Goal: Information Seeking & Learning: Learn about a topic

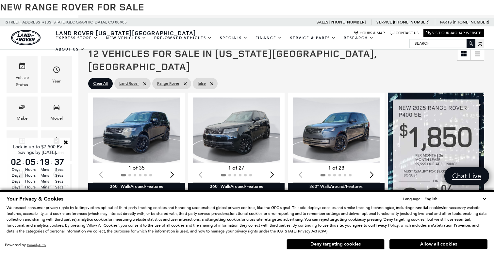
scroll to position [113, 0]
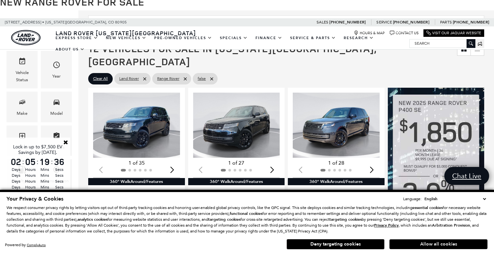
click at [438, 248] on button "Allow all cookies" at bounding box center [438, 245] width 98 height 10
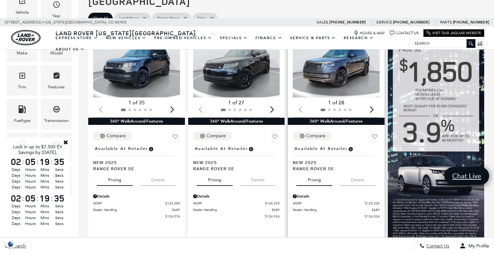
scroll to position [0, 0]
click at [351, 172] on button "Details" at bounding box center [357, 179] width 36 height 14
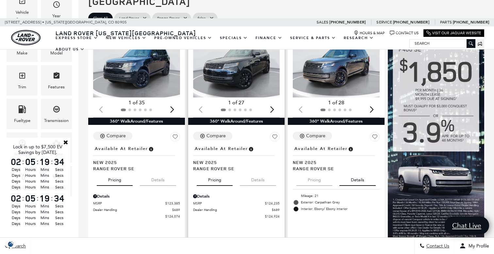
click at [255, 172] on button "Details" at bounding box center [258, 179] width 36 height 14
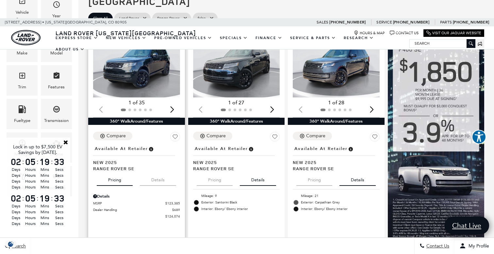
click at [166, 172] on button "Details" at bounding box center [158, 179] width 36 height 14
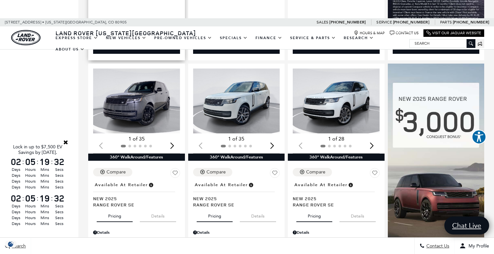
scroll to position [405, 0]
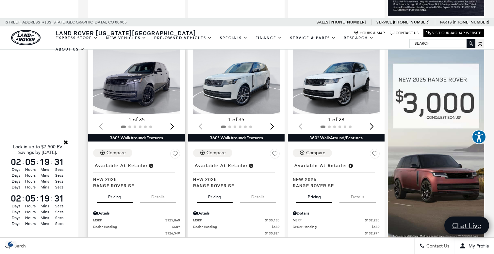
click at [164, 189] on button "Details" at bounding box center [158, 196] width 36 height 14
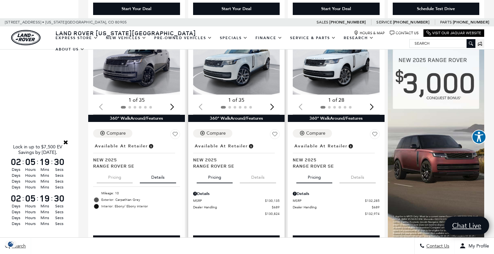
click at [265, 169] on button "Details" at bounding box center [258, 176] width 36 height 14
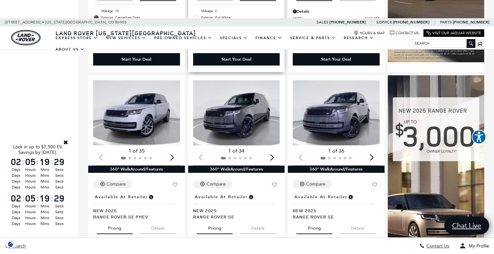
scroll to position [632, 0]
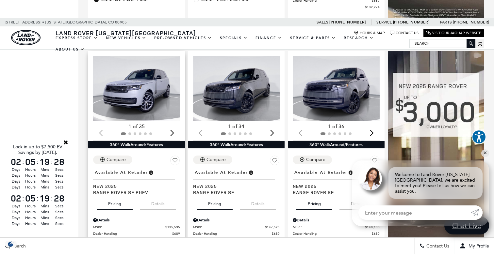
click at [161, 196] on button "Details" at bounding box center [158, 203] width 36 height 14
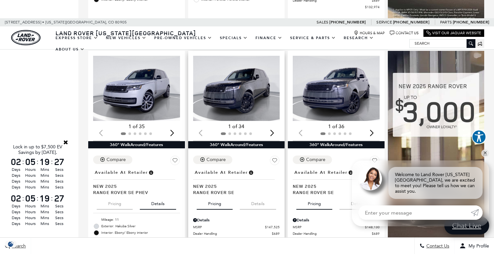
click at [263, 196] on button "Details" at bounding box center [258, 203] width 36 height 14
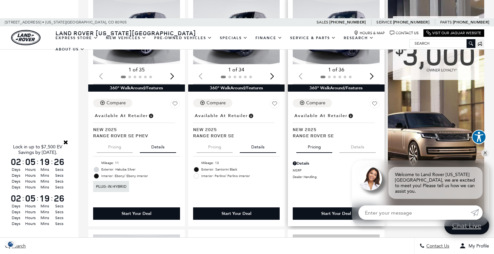
scroll to position [697, 0]
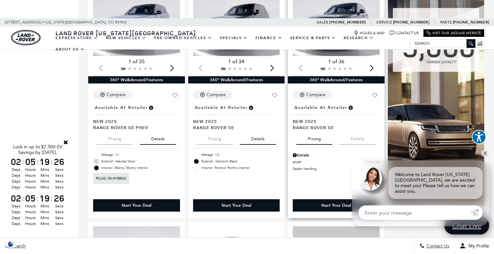
click at [353, 131] on button "Details" at bounding box center [357, 138] width 36 height 14
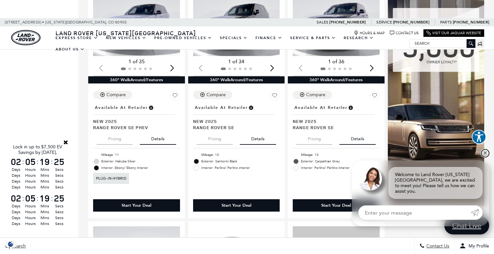
click at [487, 157] on link "✕" at bounding box center [485, 154] width 8 height 8
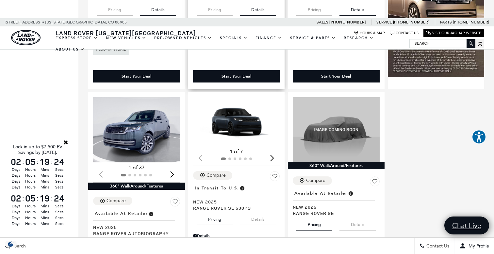
scroll to position [839, 0]
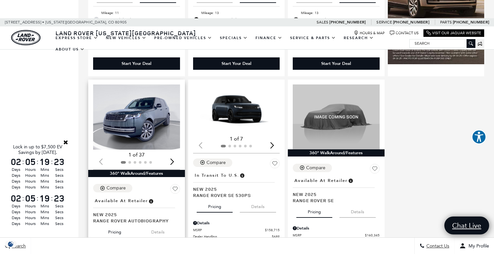
click at [169, 224] on button "Details" at bounding box center [158, 231] width 36 height 14
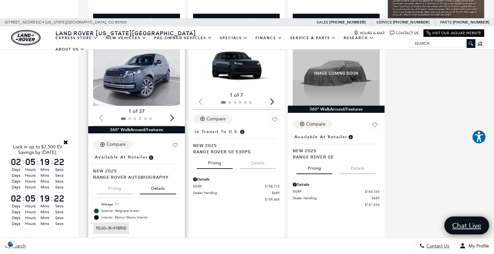
scroll to position [883, 1]
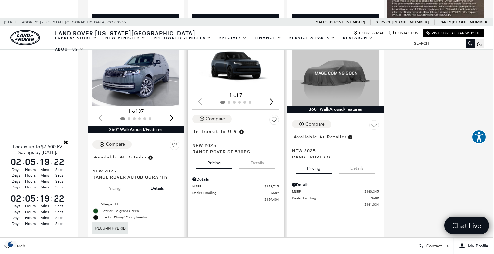
click at [263, 155] on button "Details" at bounding box center [257, 162] width 36 height 14
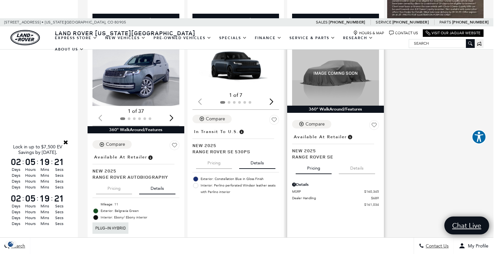
click at [363, 160] on button "Details" at bounding box center [357, 167] width 36 height 14
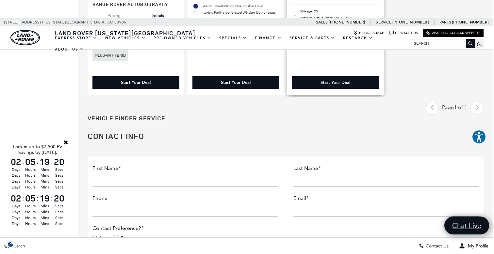
scroll to position [1089, 1]
